Goal: Find specific page/section

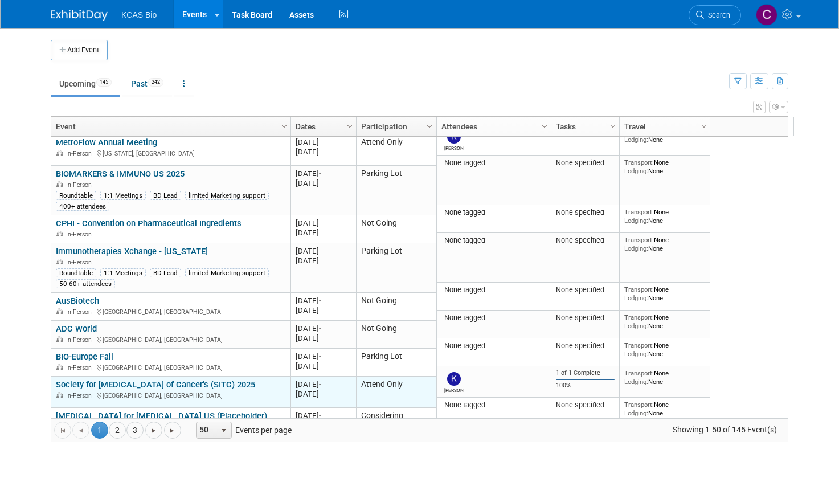
scroll to position [273, 0]
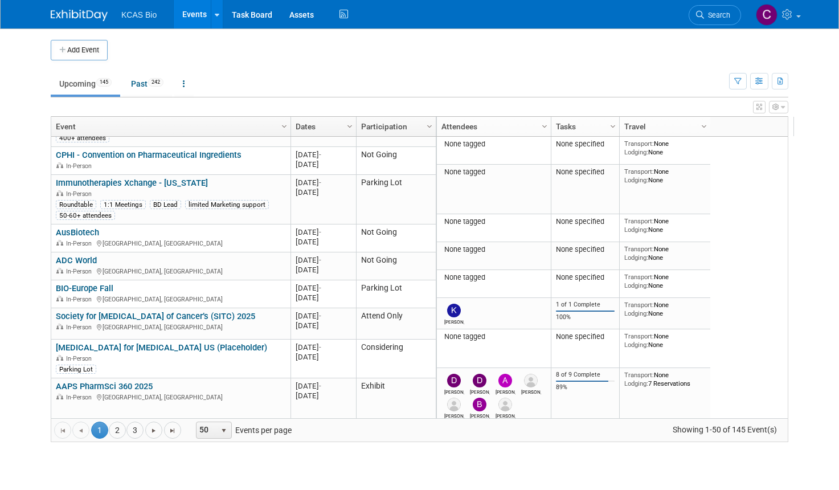
click at [331, 77] on ul "Upcoming 145 Past 242 All Events 387 Past and Upcoming Grouped Annually Events …" at bounding box center [390, 85] width 678 height 26
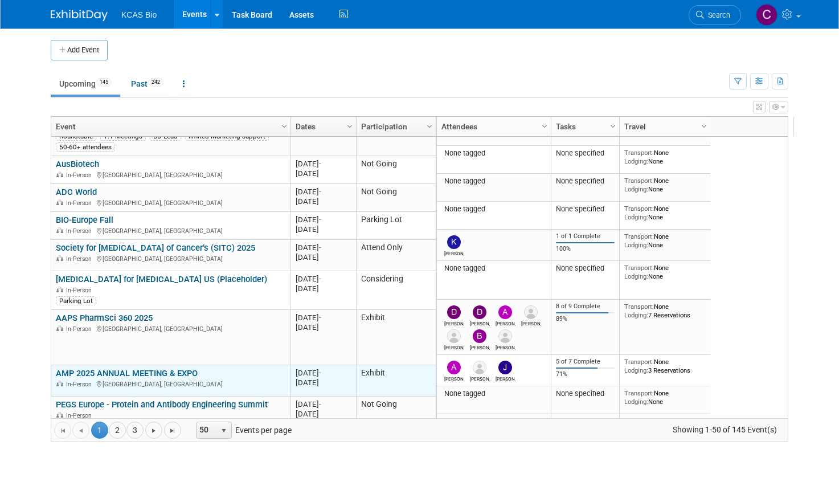
scroll to position [547, 0]
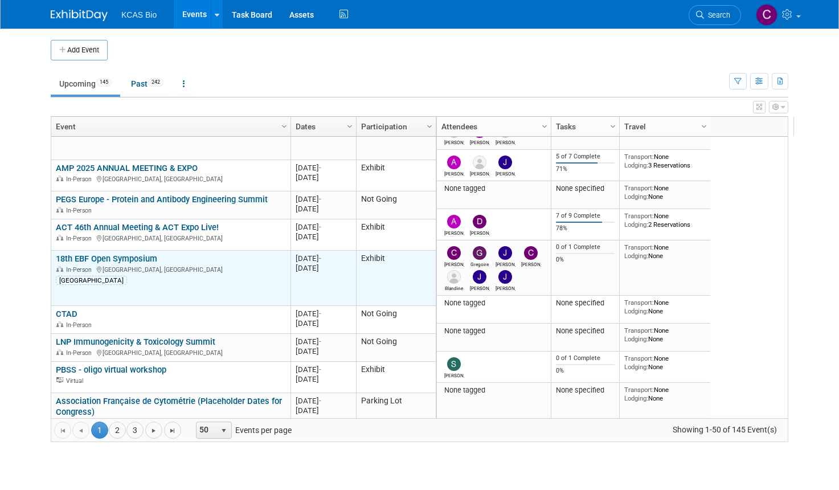
click at [81, 253] on link "18th EBF Open Symposium" at bounding box center [106, 258] width 101 height 10
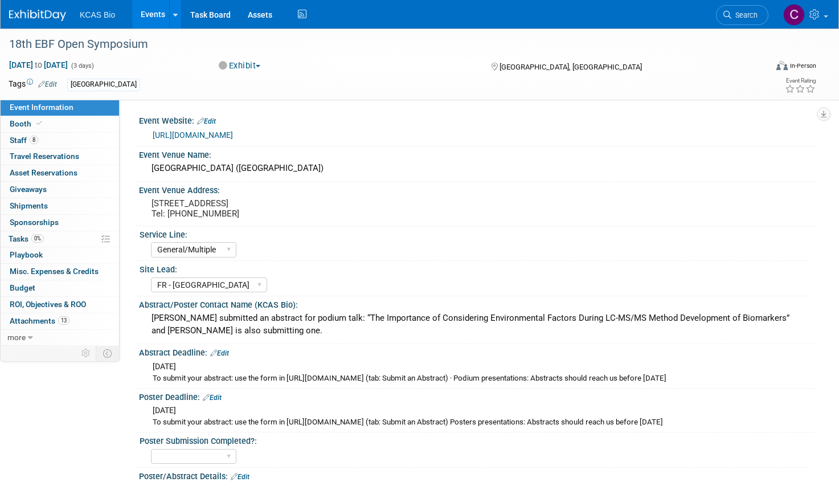
select select "General/Multiple"
select select "FR - [GEOGRAPHIC_DATA]"
